Goal: Task Accomplishment & Management: Manage account settings

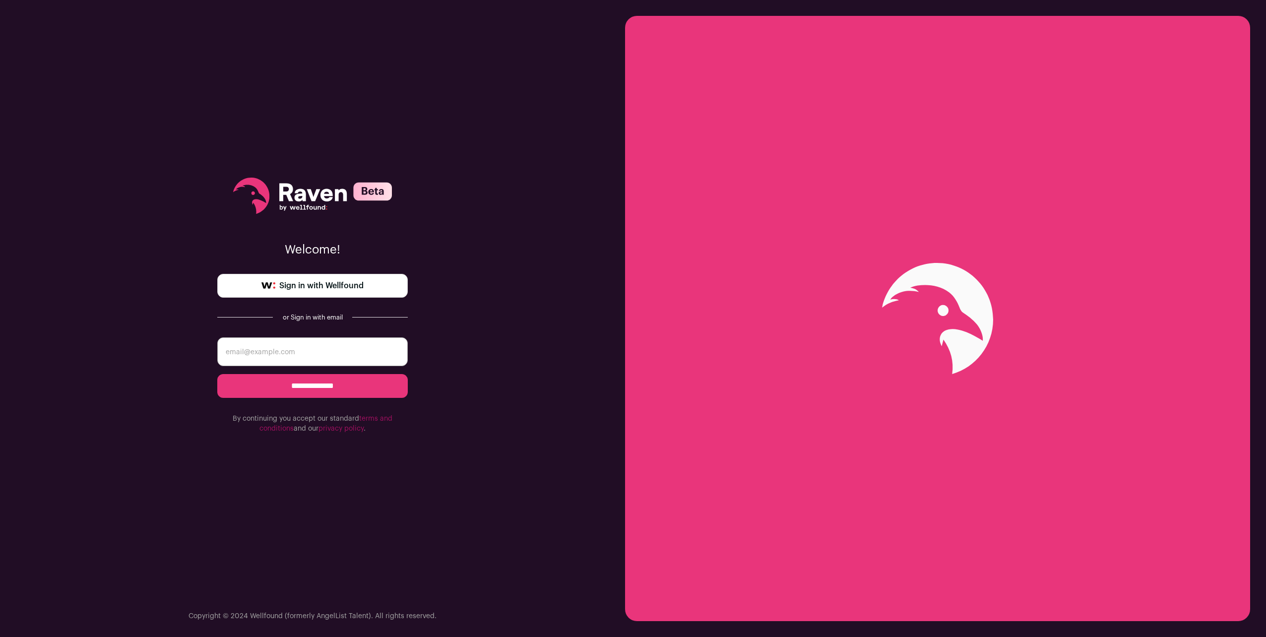
click at [324, 351] on input "email" at bounding box center [312, 351] width 190 height 29
type input "omahajeff@yahoo.com"
click at [317, 381] on input "**********" at bounding box center [312, 386] width 190 height 24
click at [296, 354] on input "email" at bounding box center [312, 351] width 190 height 29
type input "omahajeff@yahoo.com"
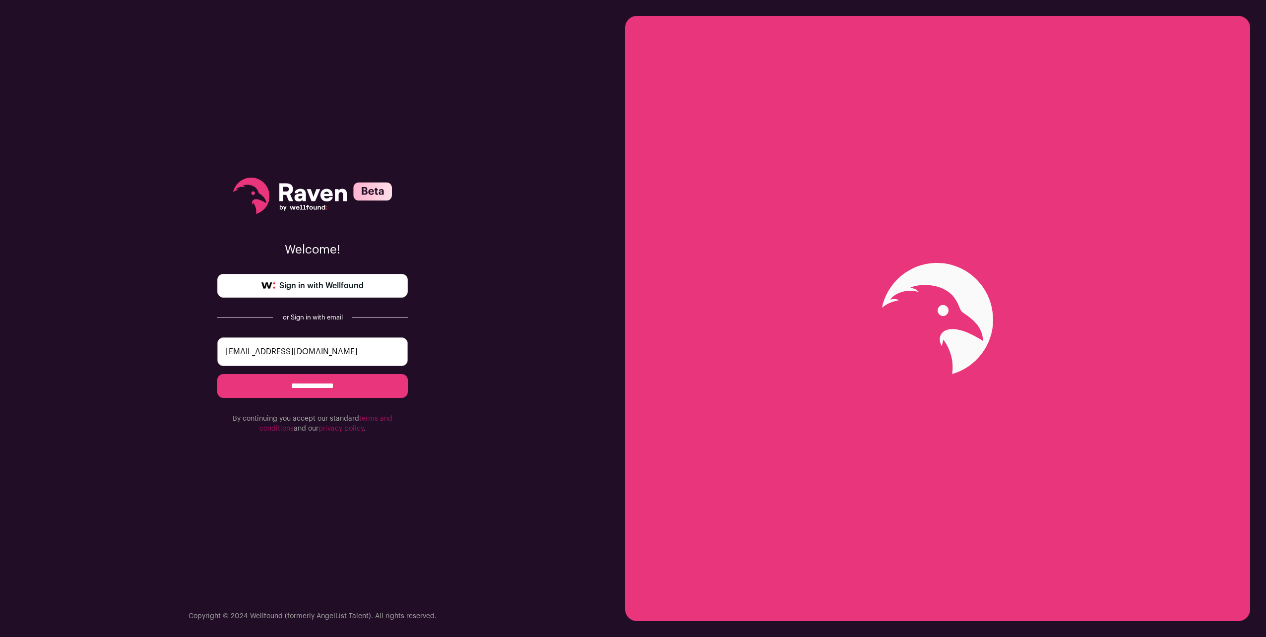
click at [312, 388] on input "**********" at bounding box center [312, 386] width 190 height 24
click at [308, 277] on link "Sign in with Wellfound" at bounding box center [312, 286] width 190 height 24
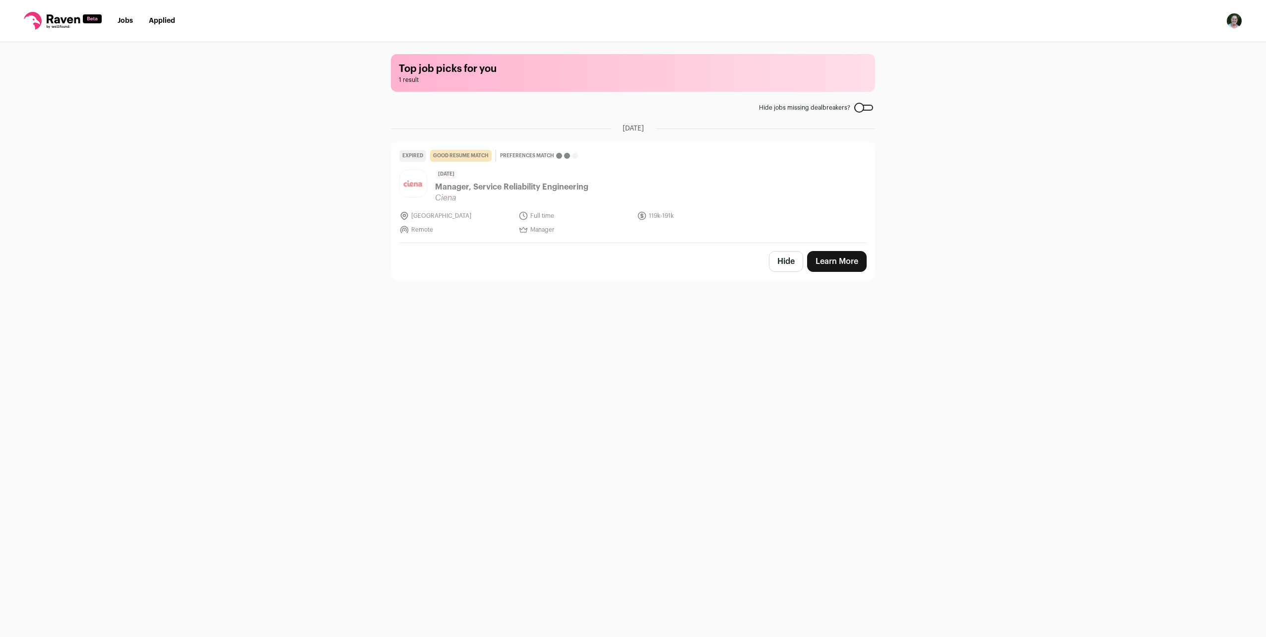
click at [136, 32] on nav "Jobs Applied Settings Notifications Preferences Resume FAQs Logout" at bounding box center [633, 21] width 1266 height 42
click at [120, 15] on nav "Jobs Applied Settings Notifications Preferences Resume FAQs Logout" at bounding box center [633, 21] width 1266 height 42
click at [122, 23] on link "Jobs" at bounding box center [125, 20] width 15 height 7
click at [132, 20] on link "Jobs" at bounding box center [125, 20] width 15 height 7
click at [786, 263] on button "Hide" at bounding box center [786, 261] width 34 height 21
